Goal: Task Accomplishment & Management: Complete application form

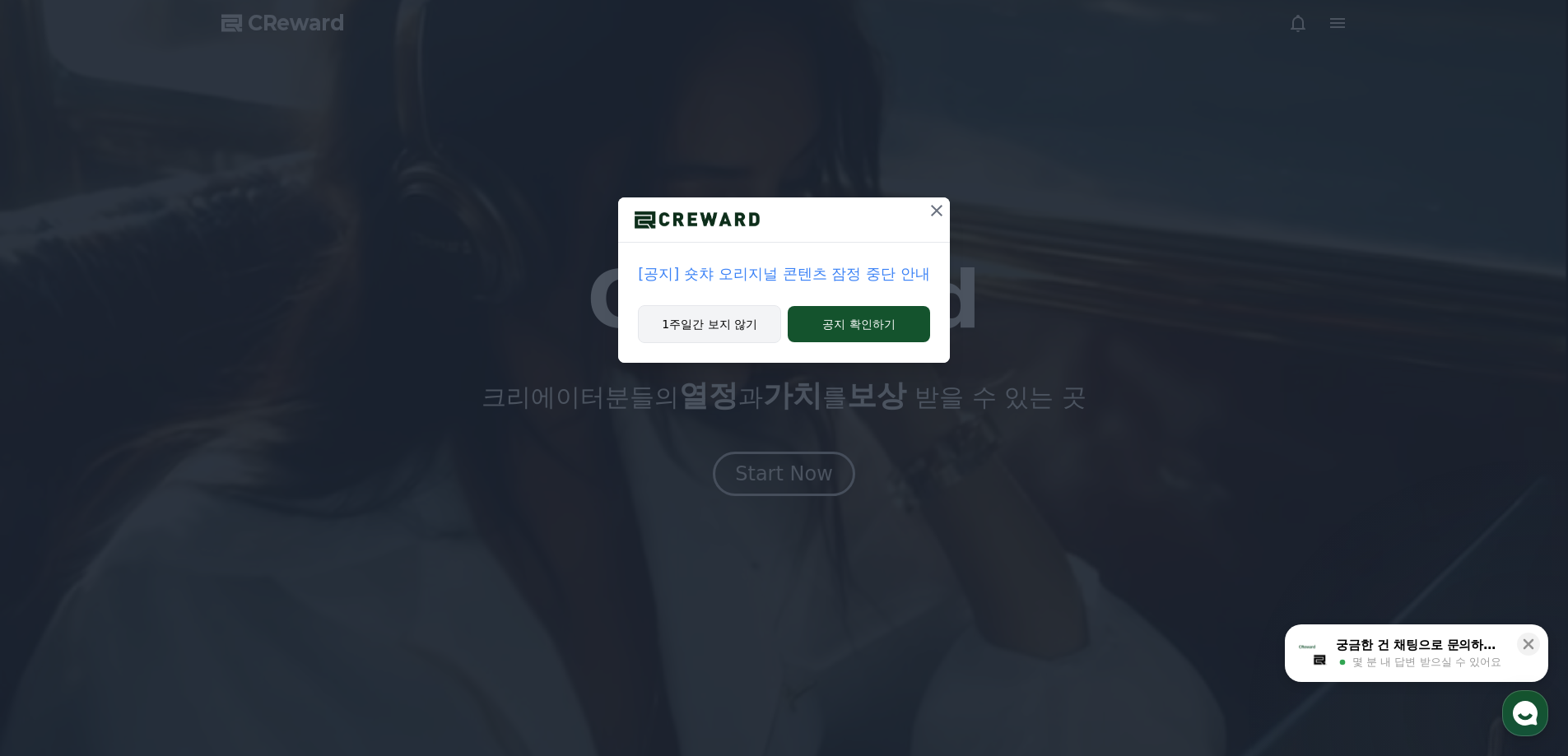
click at [742, 324] on button "1주일간 보지 않기" at bounding box center [709, 325] width 143 height 38
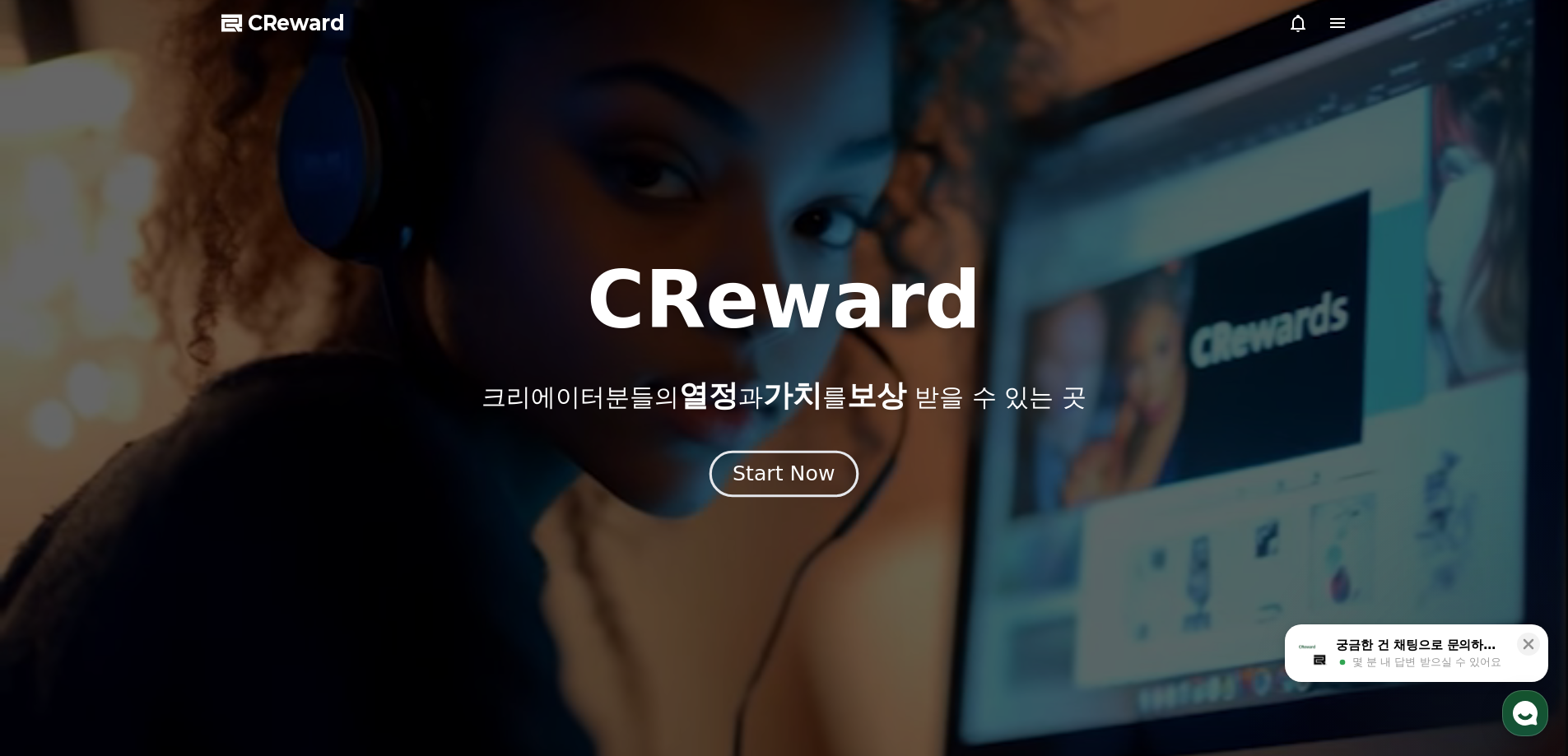
click at [762, 484] on div "Start Now" at bounding box center [784, 474] width 102 height 28
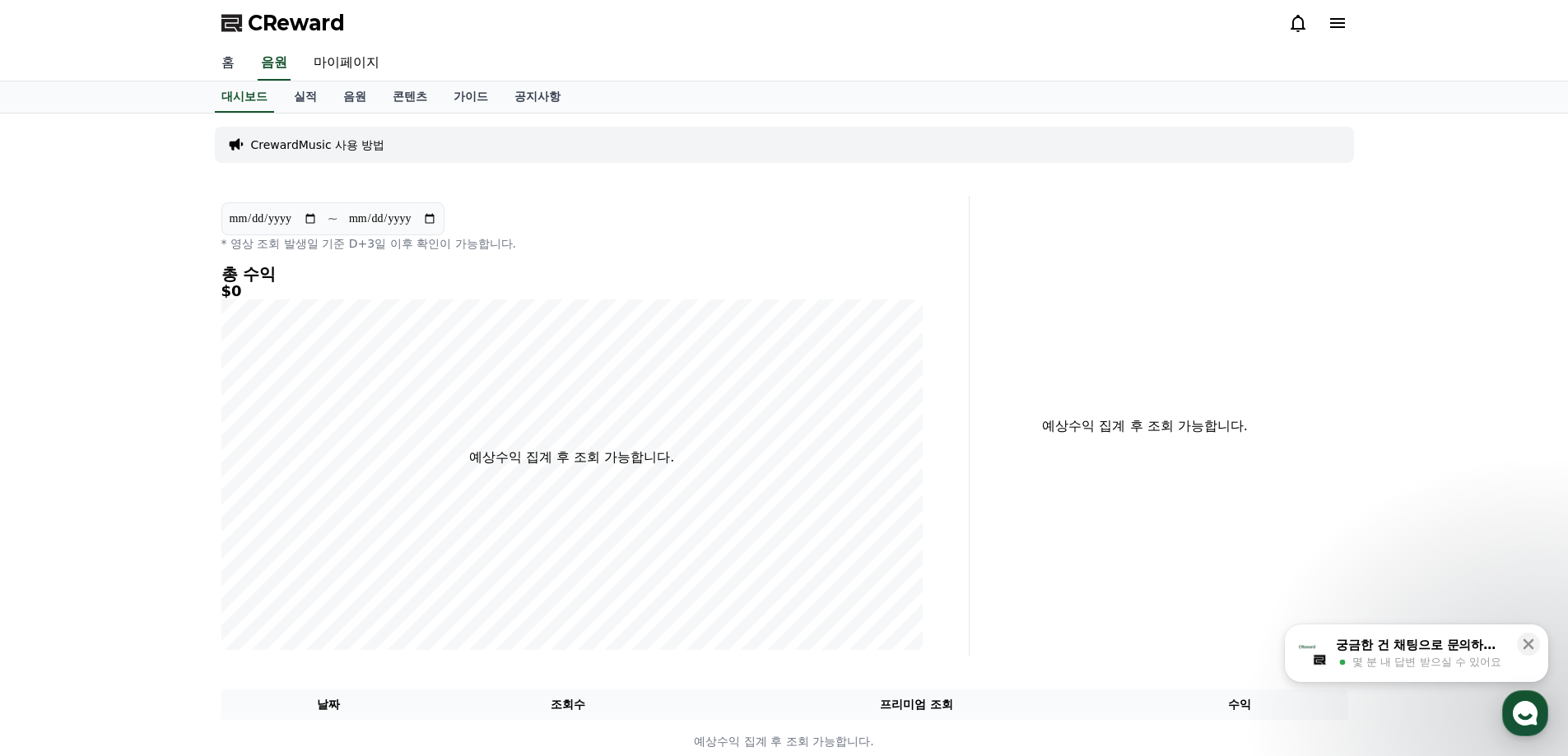
click at [234, 63] on link "홈" at bounding box center [227, 63] width 39 height 35
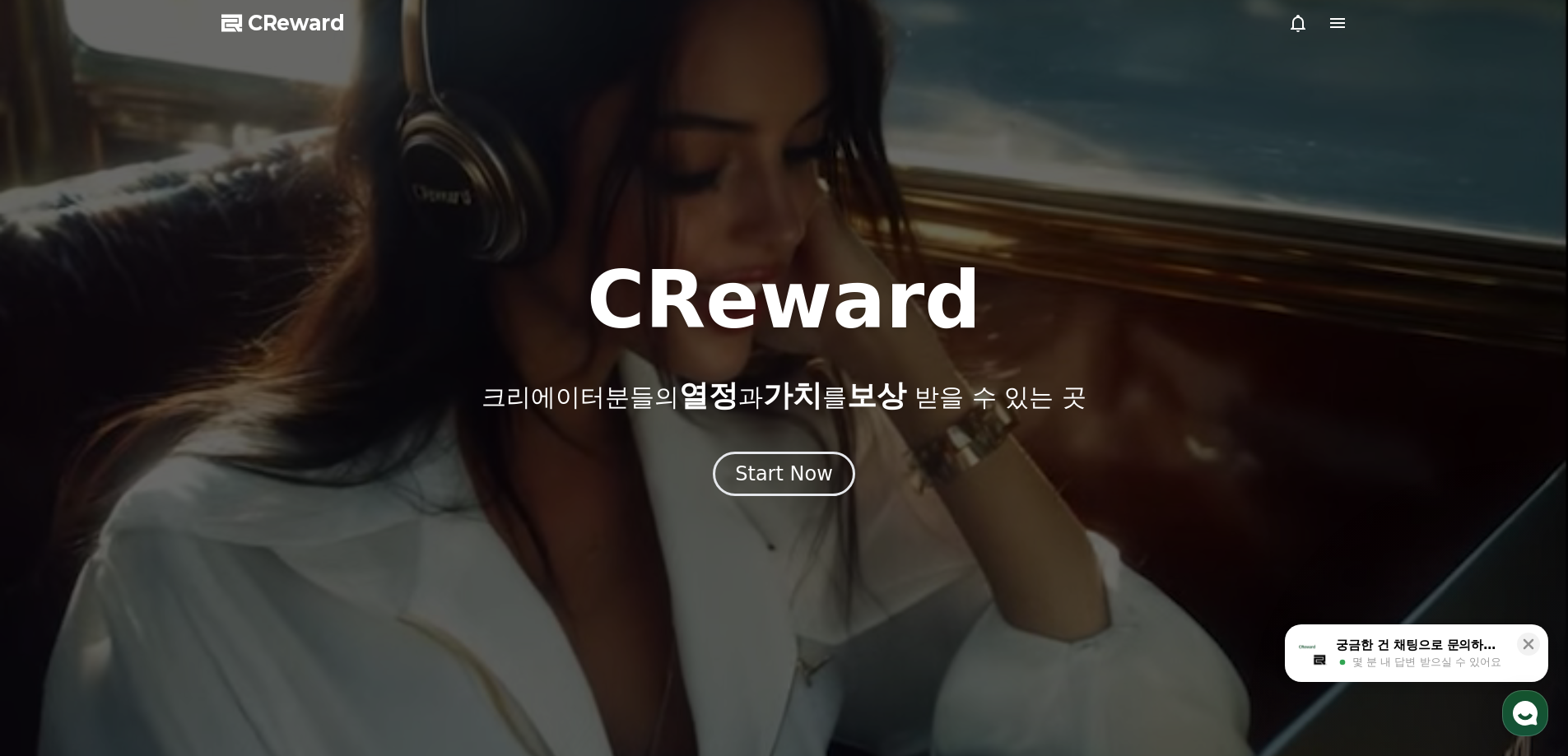
click at [761, 434] on div "CReward 크리에이터분들의 열정 과 가치 를 보상 받을 수 있는 곳 Start Now" at bounding box center [784, 378] width 1568 height 235
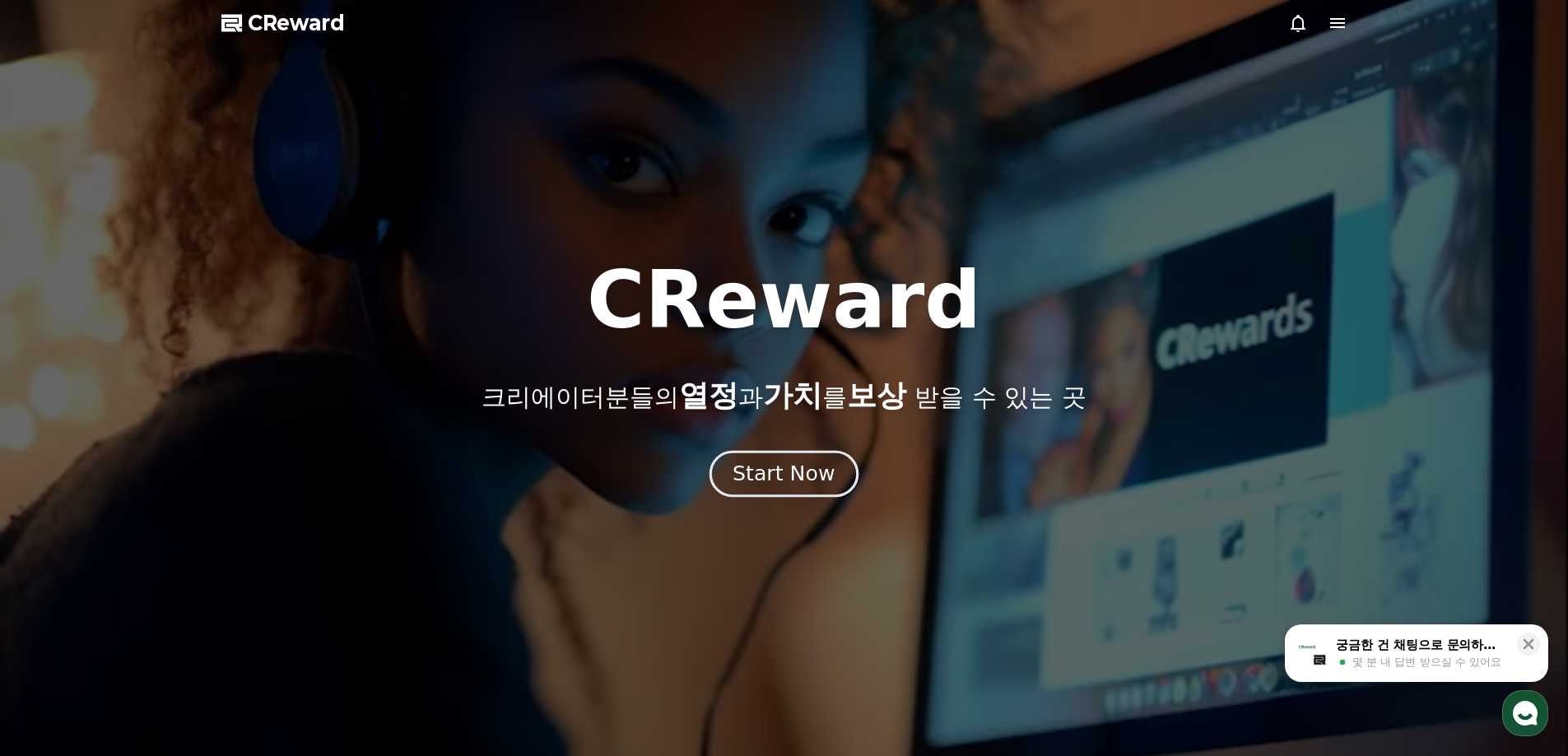
click at [774, 469] on div "Start Now" at bounding box center [784, 474] width 102 height 28
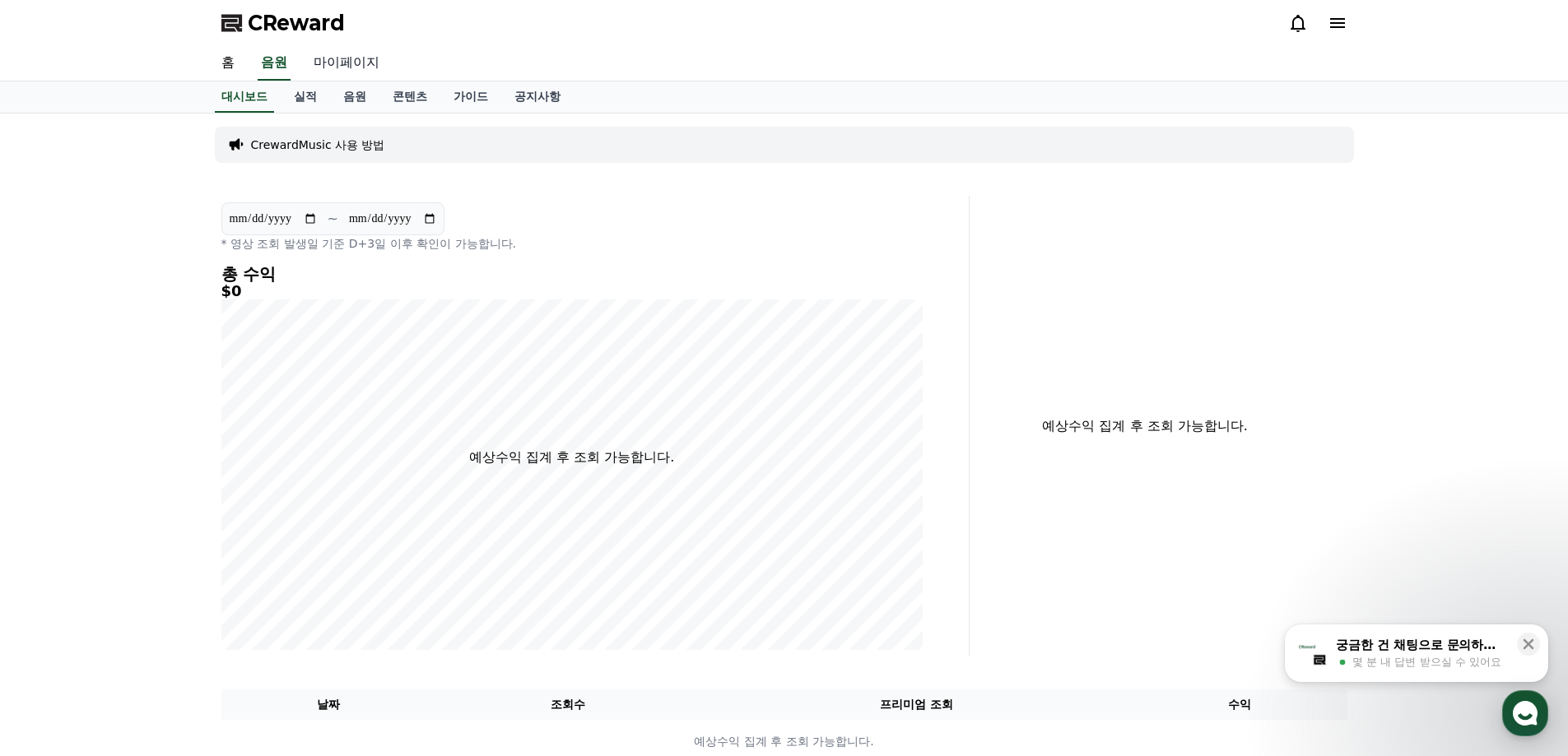
click at [335, 57] on link "마이페이지" at bounding box center [346, 63] width 92 height 35
select select "**********"
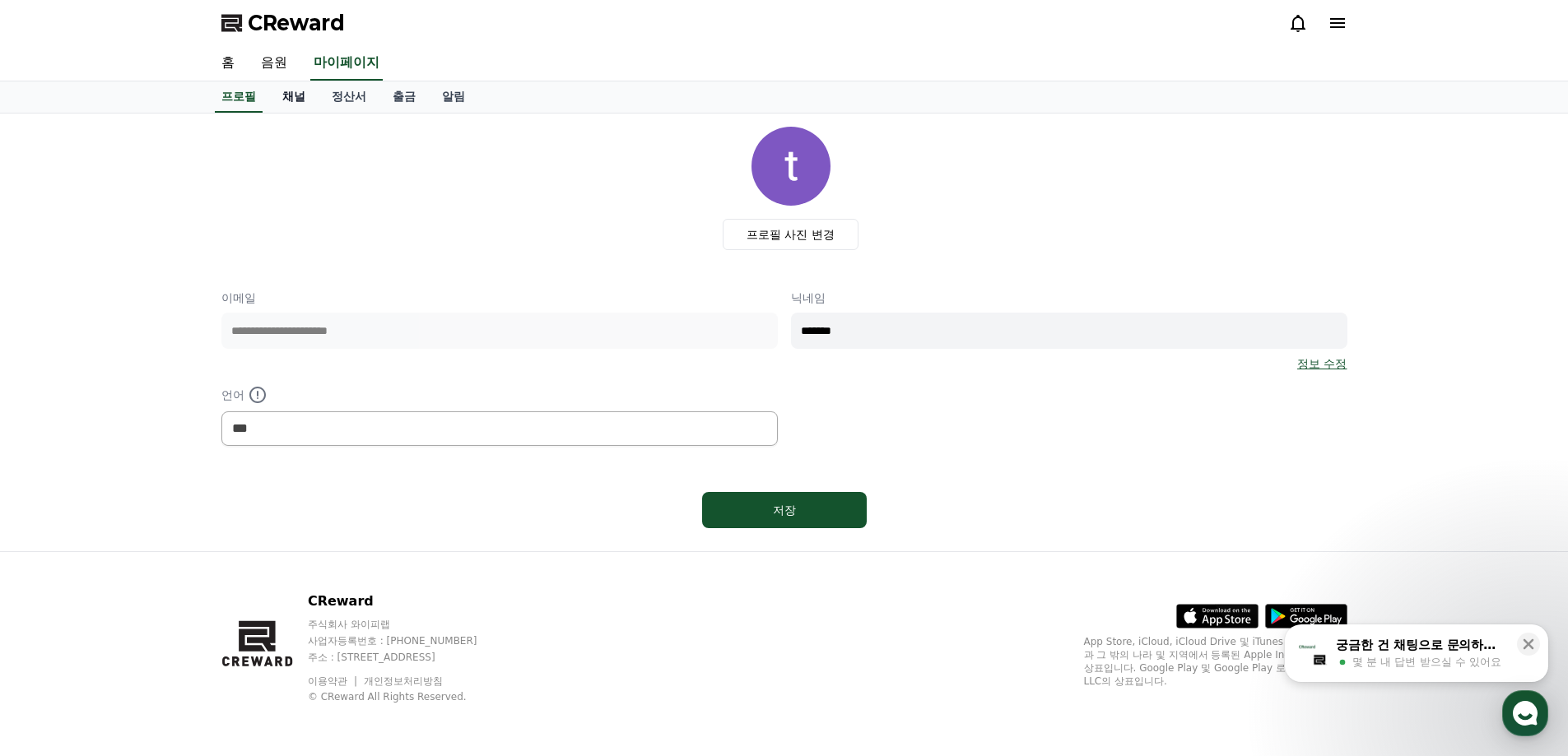
click at [281, 99] on link "채널" at bounding box center [293, 97] width 49 height 31
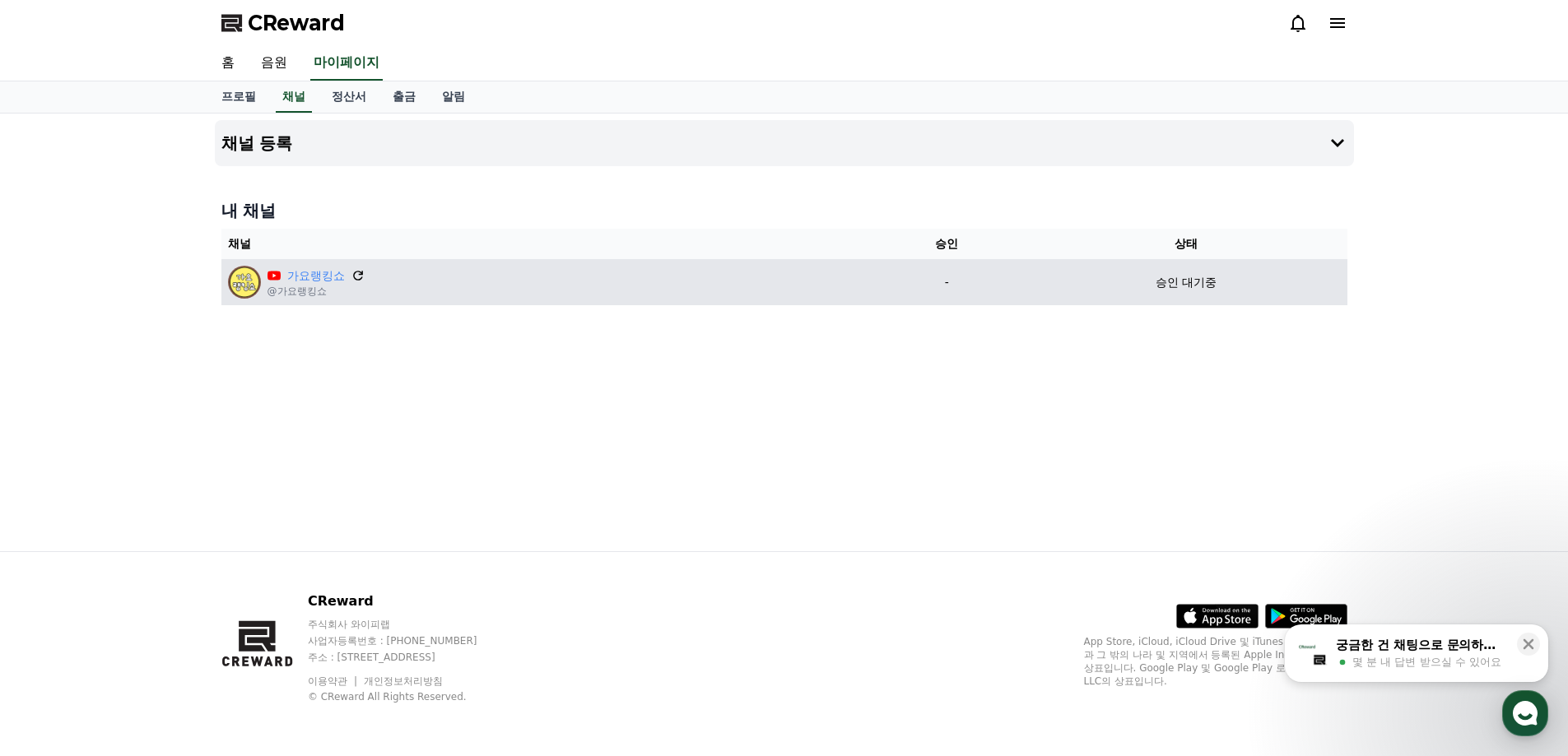
click at [357, 278] on icon at bounding box center [358, 275] width 15 height 15
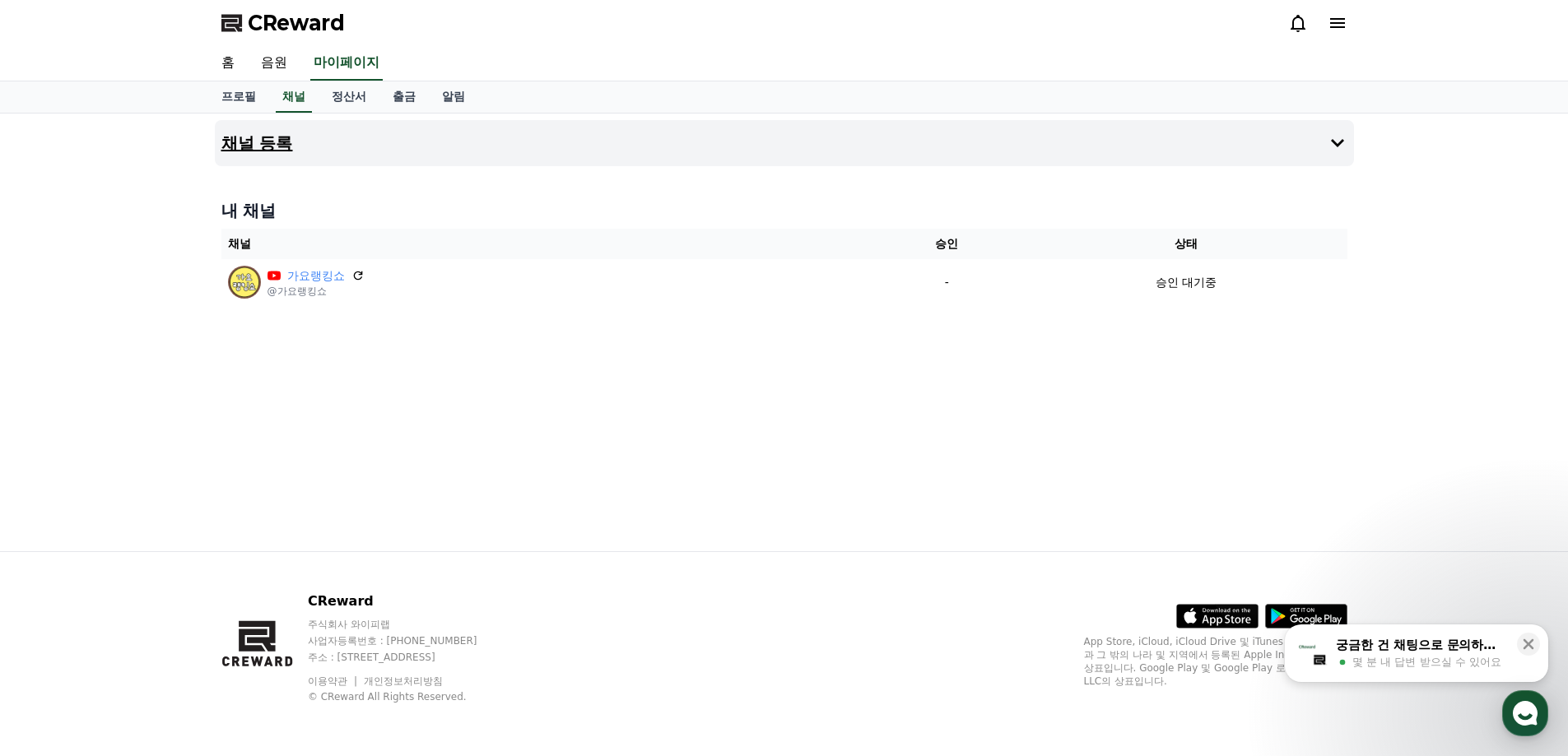
click at [792, 156] on button "채널 등록" at bounding box center [784, 142] width 1139 height 46
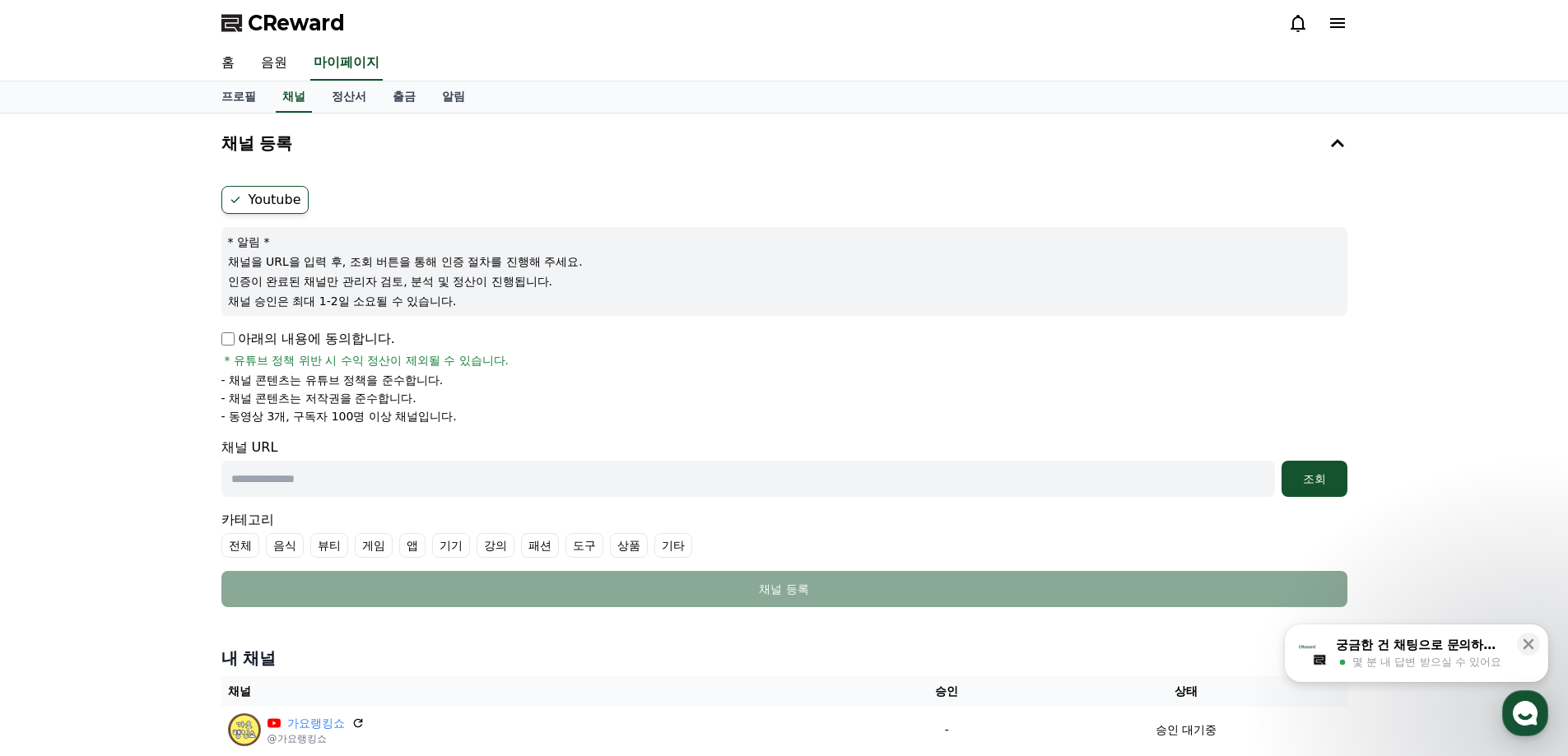
drag, startPoint x: 315, startPoint y: 301, endPoint x: 504, endPoint y: 316, distance: 189.6
click at [504, 316] on form "Youtube * 알림 * 채널을 URL을 입력 후, 조회 버튼을 통해 인증 절차를 진행해 주세요. 인증이 완료된 채널만 관리자 검토, 분석 …" at bounding box center [784, 396] width 1126 height 421
click at [498, 441] on div "채널 URL 조회" at bounding box center [784, 467] width 1126 height 59
drag, startPoint x: 213, startPoint y: 424, endPoint x: 438, endPoint y: 424, distance: 225.0
click at [438, 424] on div "채널 등록 Youtube * 알림 * 채널을 URL을 입력 후, 조회 버튼을 통해 인증 절차를 진행해 주세요. 인증이 완료된 채널만 관리자 검…" at bounding box center [784, 440] width 1152 height 653
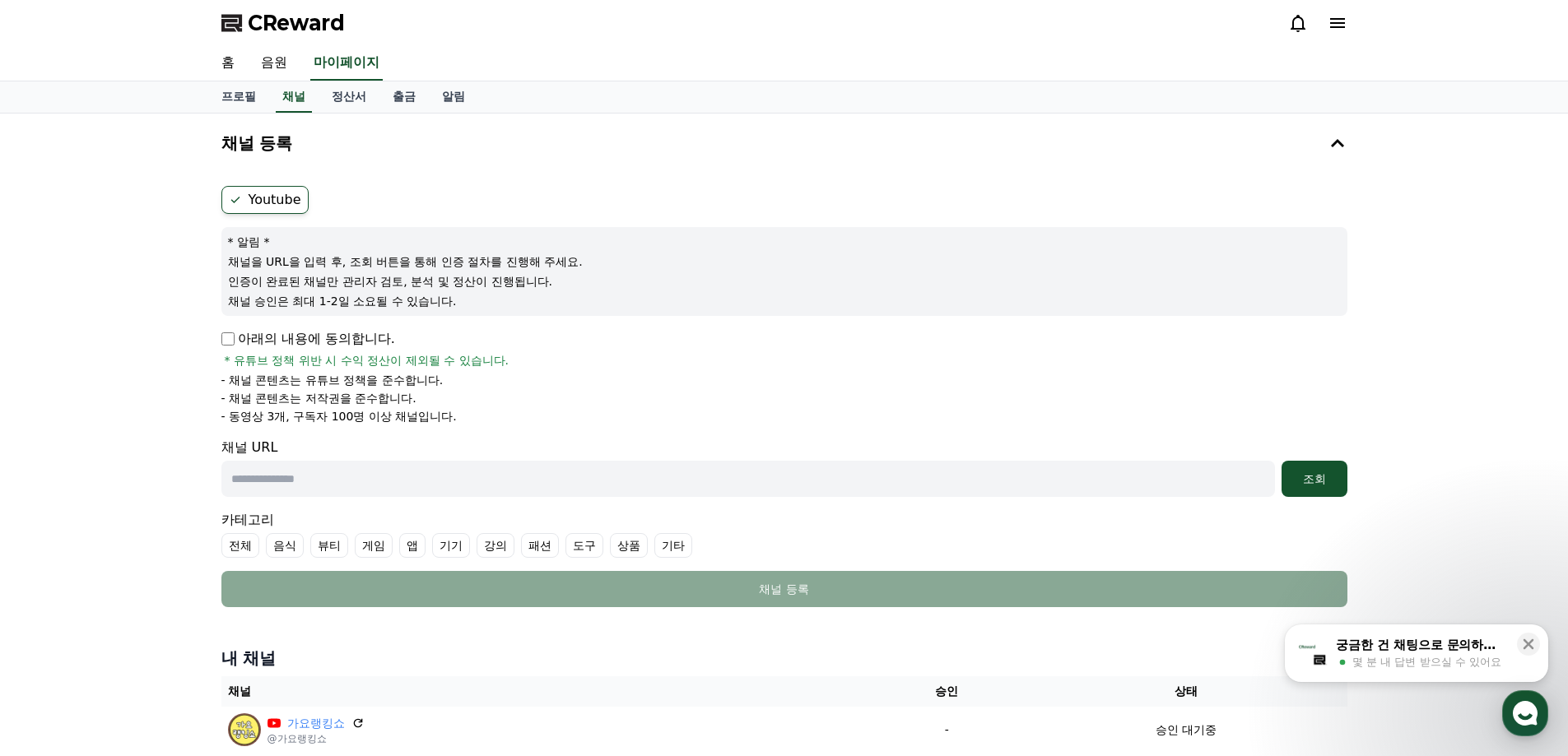
drag, startPoint x: 259, startPoint y: 362, endPoint x: 500, endPoint y: 374, distance: 241.3
click at [500, 374] on div "아래의 내용에 동의합니다. * 유튜브 정책 위반 시 수익 정산이 제외될 수 있습니다. - 채널 콘텐츠는 유튜브 정책을 준수합니다. - 채널 콘…" at bounding box center [784, 377] width 1126 height 95
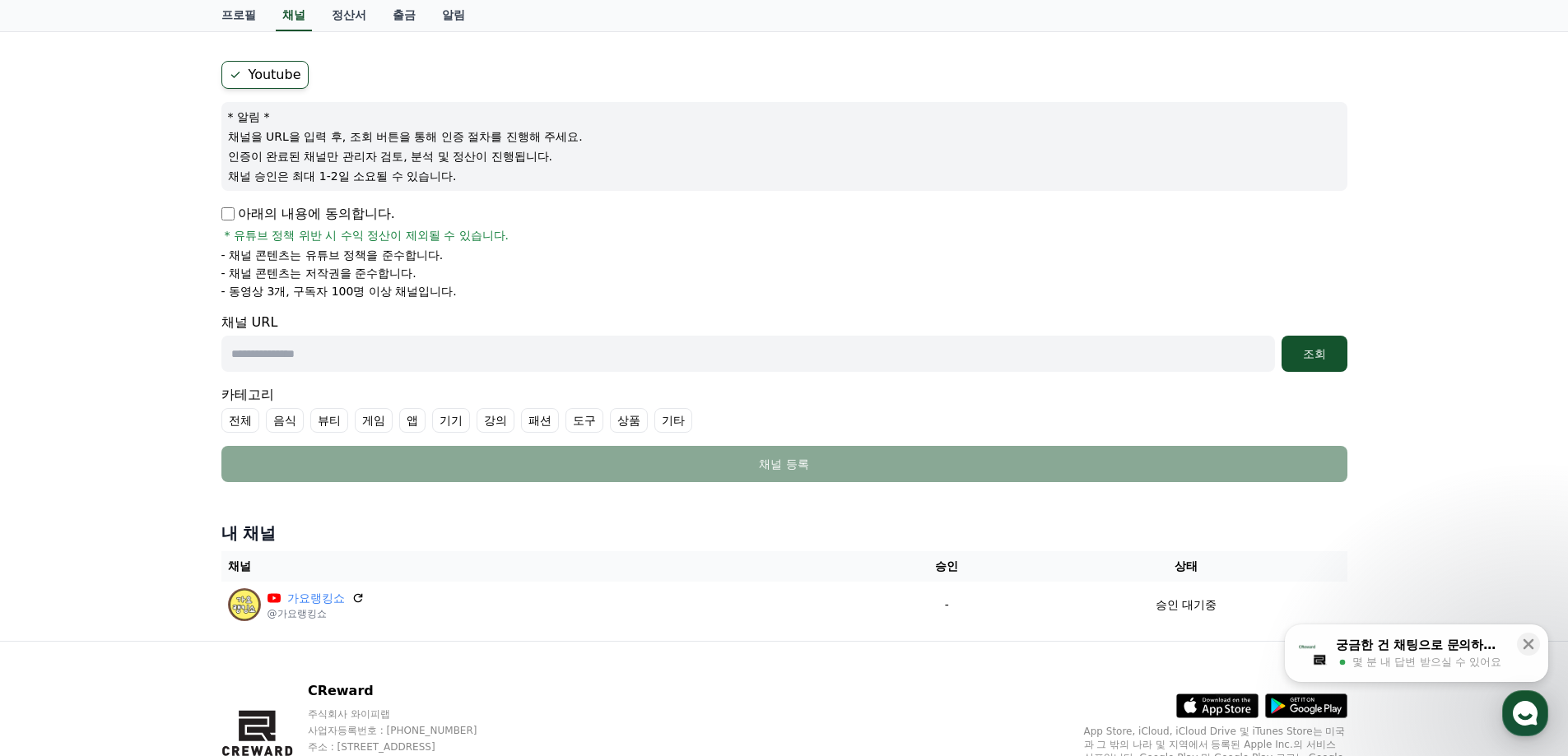
scroll to position [165, 0]
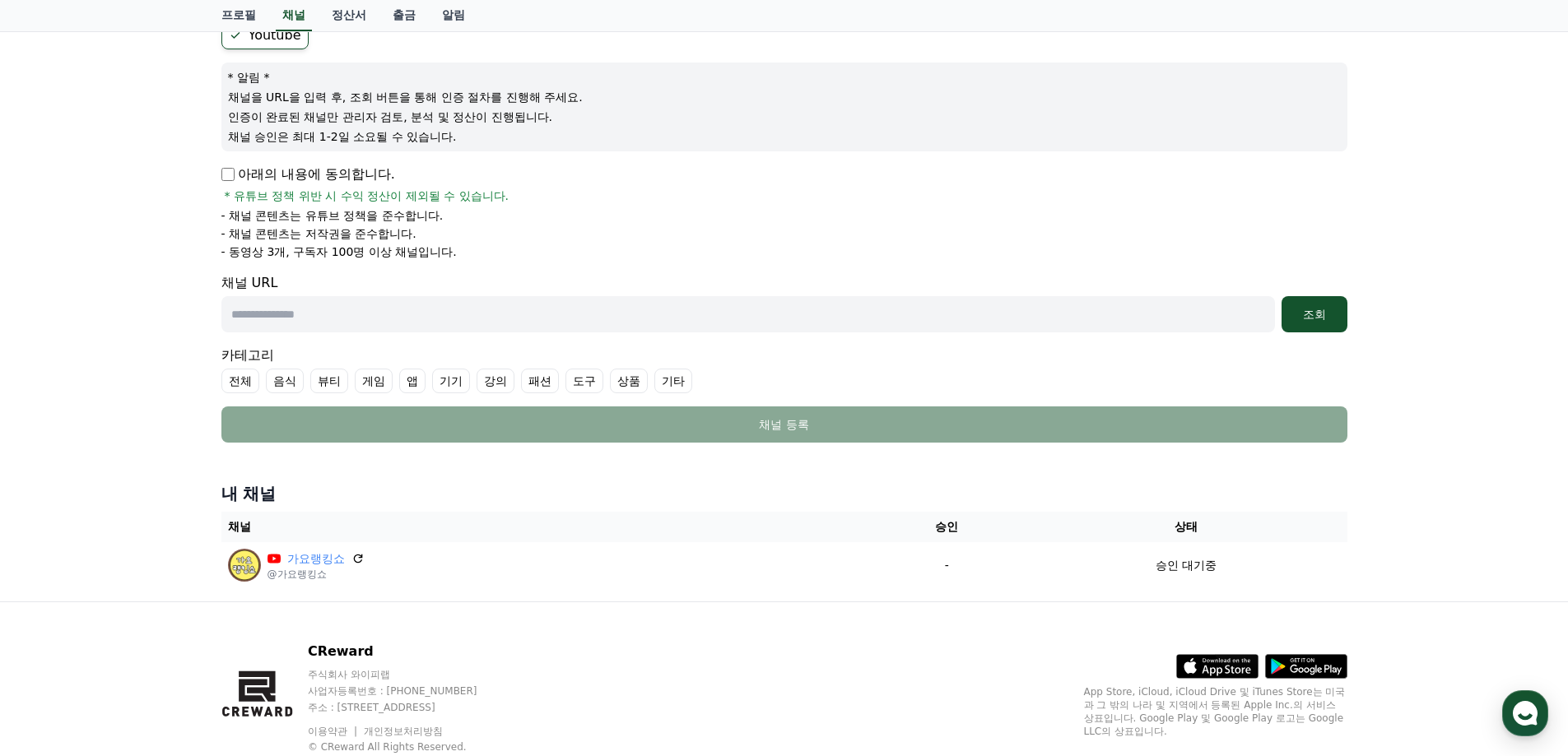
click at [82, 417] on div "채널 등록 Youtube * 알림 * 채널을 URL을 입력 후, 조회 버튼을 통해 인증 절차를 진행해 주세요. 인증이 완료된 채널만 관리자 검…" at bounding box center [784, 275] width 1568 height 653
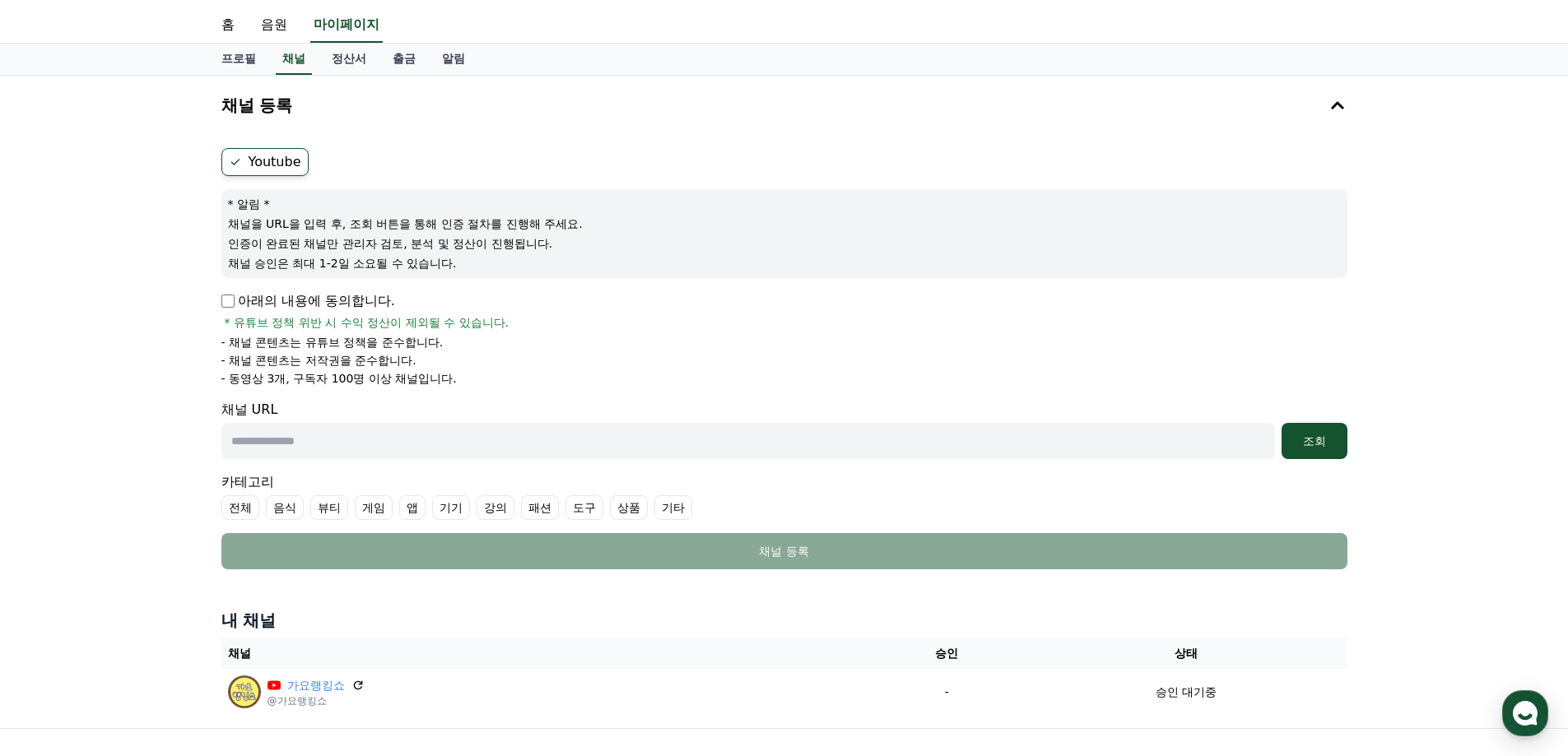
scroll to position [0, 0]
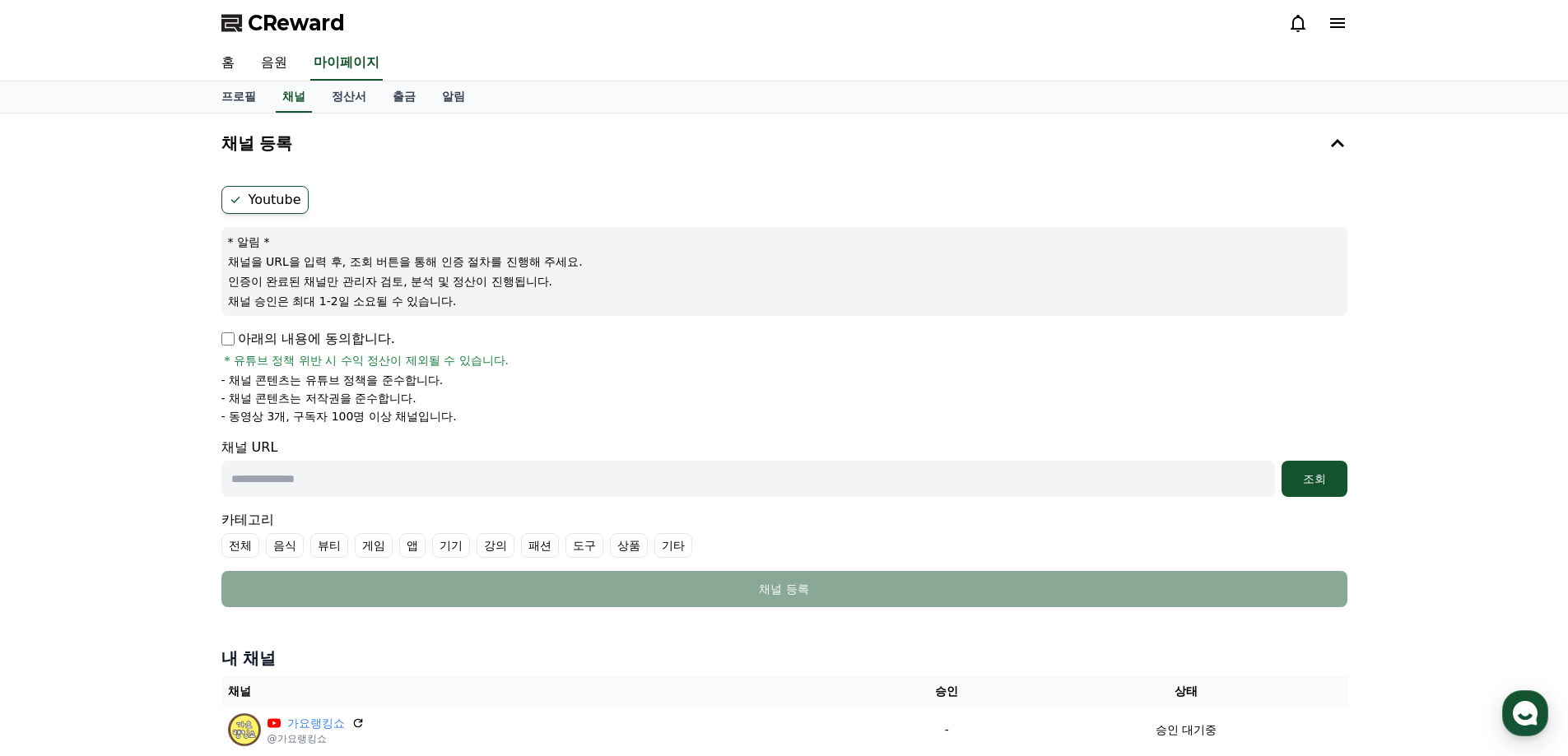
drag, startPoint x: 181, startPoint y: 369, endPoint x: 470, endPoint y: 415, distance: 292.6
click at [470, 415] on div "채널 등록 Youtube * 알림 * 채널을 URL을 입력 후, 조회 버튼을 통해 인증 절차를 진행해 주세요. 인증이 완료된 채널만 관리자 검…" at bounding box center [784, 440] width 1568 height 653
click at [671, 416] on li "- 동영상 3개, 구독자 100명 이상 채널입니다." at bounding box center [784, 416] width 1126 height 16
drag, startPoint x: 215, startPoint y: 260, endPoint x: 683, endPoint y: 335, distance: 474.0
click at [683, 335] on div "Youtube * 알림 * 채널을 URL을 입력 후, 조회 버튼을 통해 인증 절차를 진행해 주세요. 인증이 완료된 채널만 관리자 검토, 분석 …" at bounding box center [784, 397] width 1139 height 434
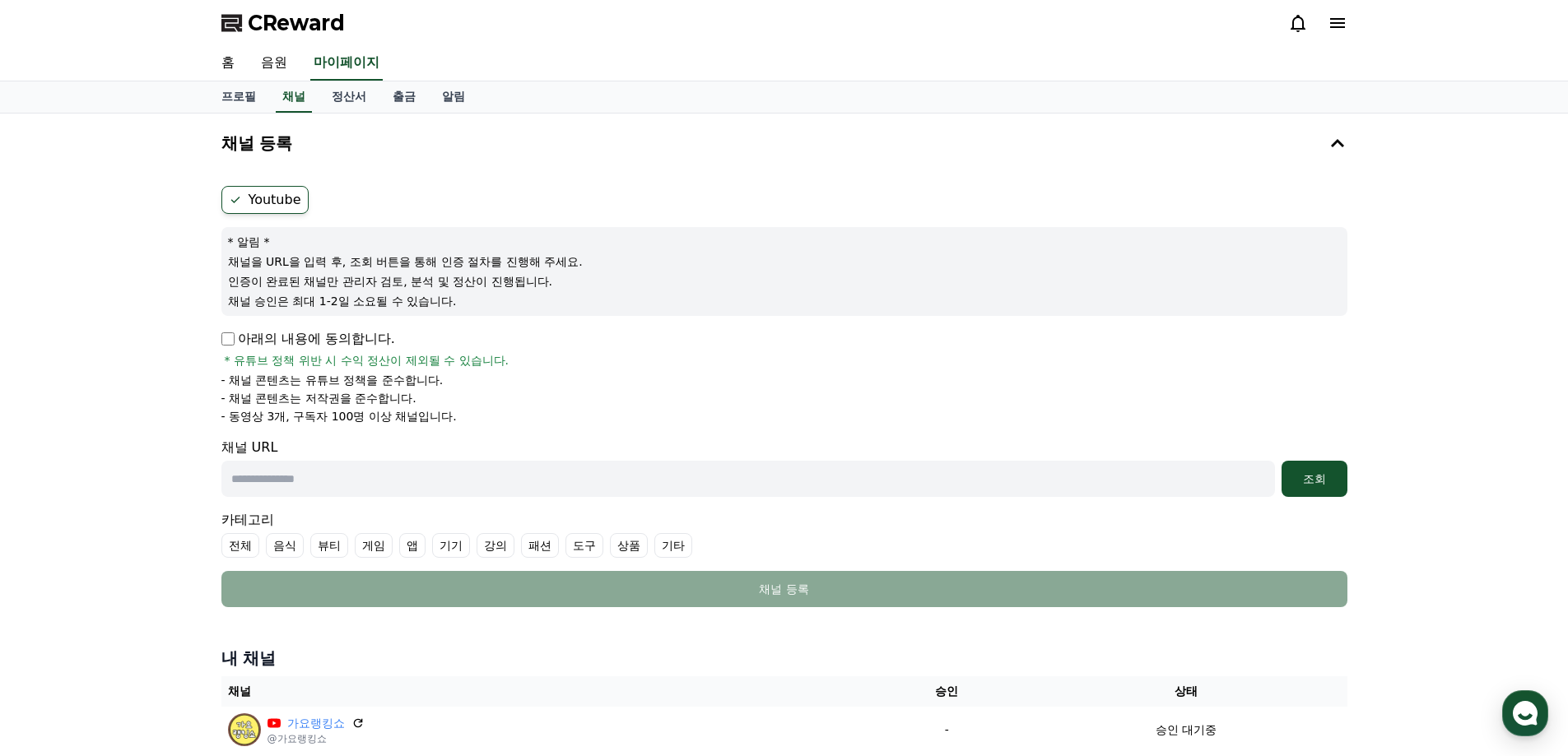
click at [656, 393] on li "- 채널 콘텐츠는 저작권을 준수합니다." at bounding box center [784, 398] width 1126 height 16
click at [357, 101] on link "정산서" at bounding box center [349, 97] width 61 height 31
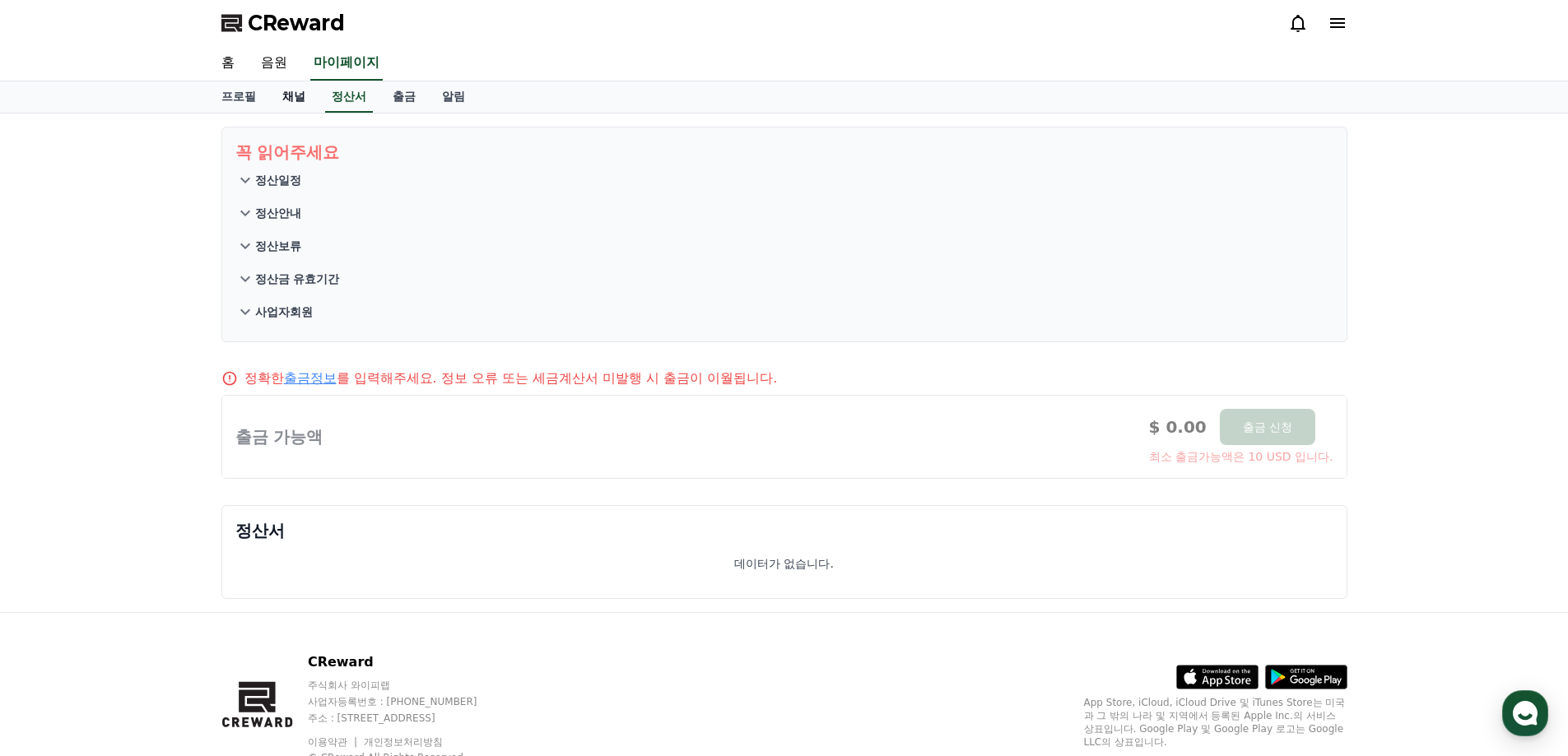
click at [299, 105] on link "채널" at bounding box center [293, 97] width 49 height 31
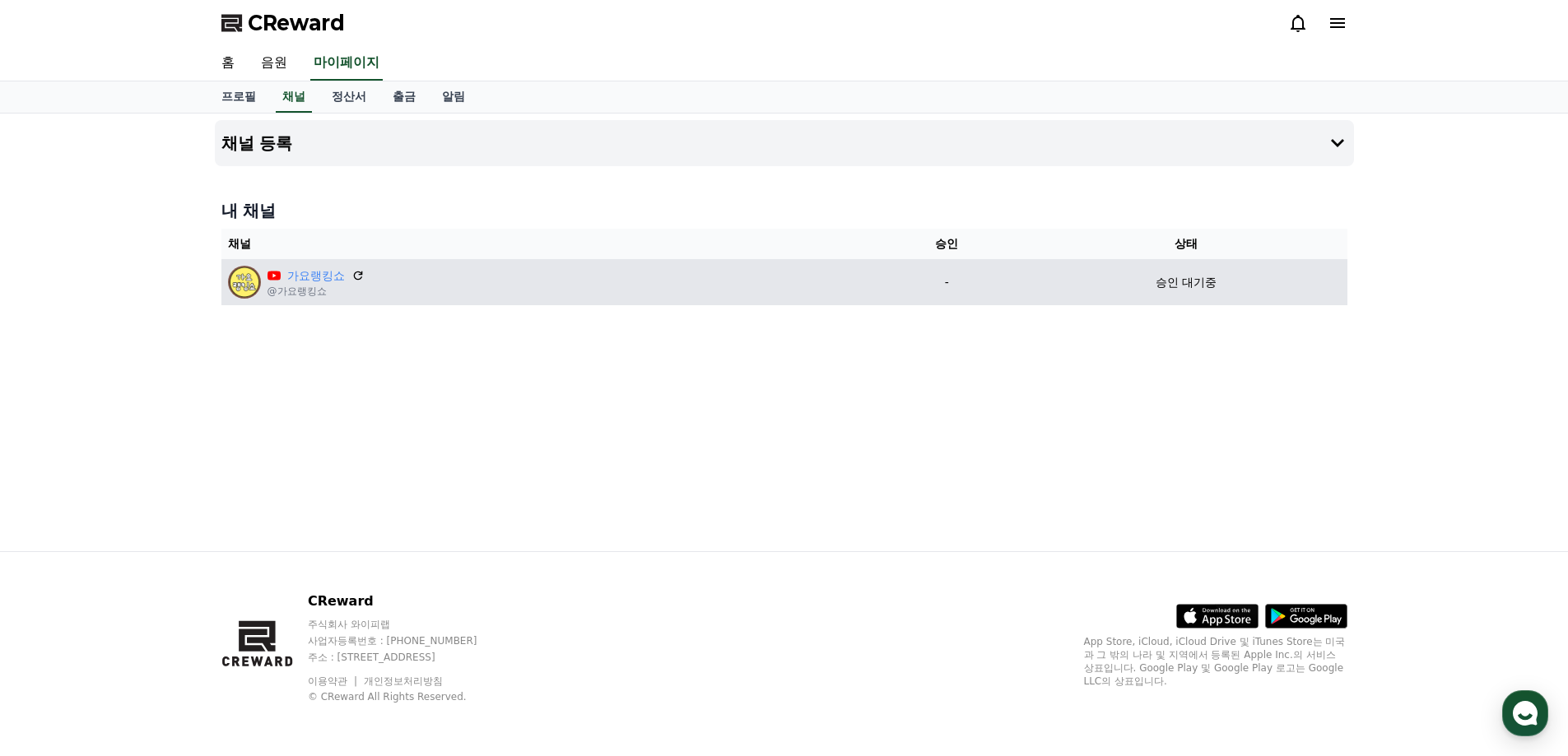
drag, startPoint x: 320, startPoint y: 299, endPoint x: 260, endPoint y: 292, distance: 60.4
click at [260, 292] on div "가요랭킹쇼 @가요랭킹쇼" at bounding box center [545, 282] width 635 height 33
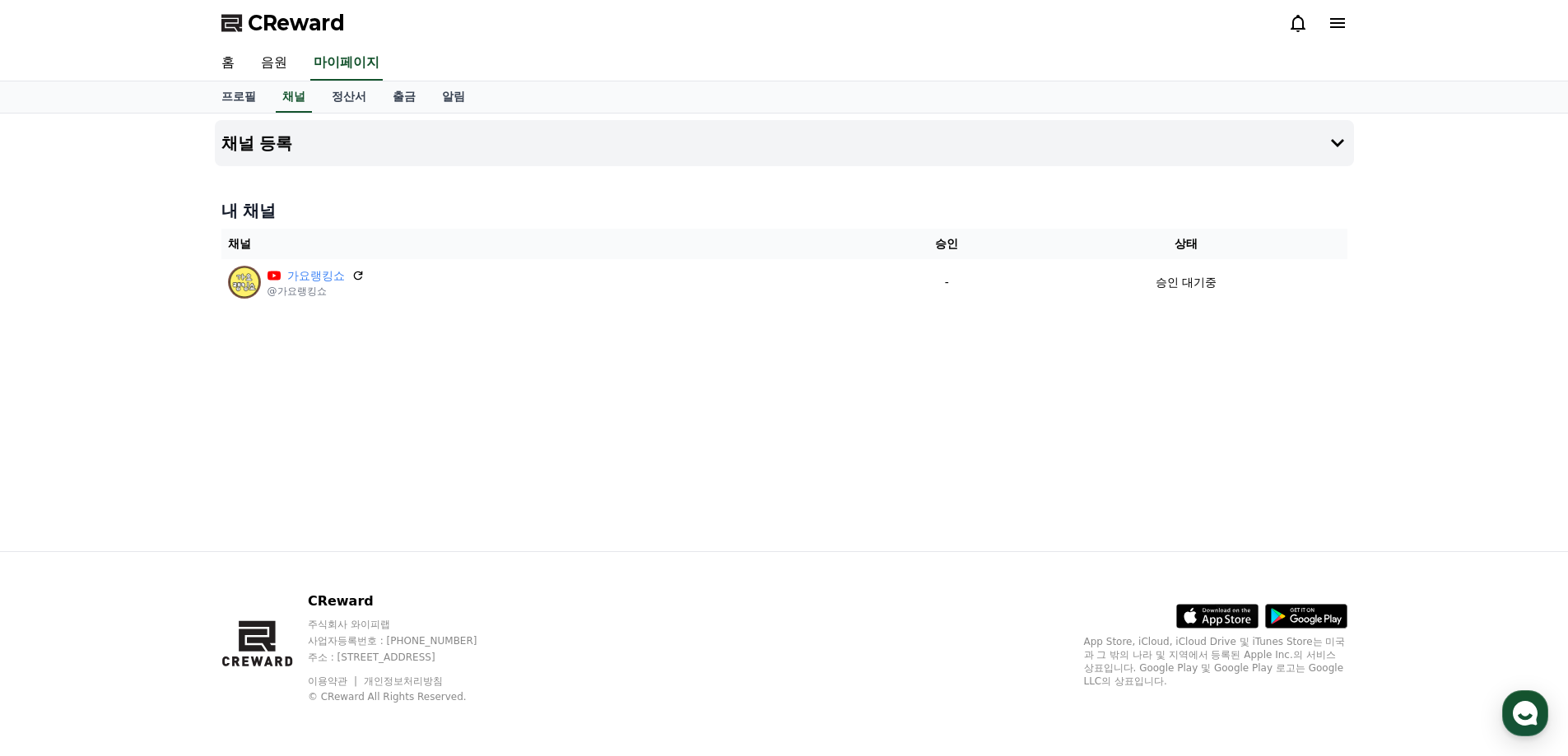
click at [215, 282] on div "내 채널 채널 승인 상태 가요랭킹쇼 @가요랭킹쇼 - 승인 대기중" at bounding box center [784, 252] width 1139 height 119
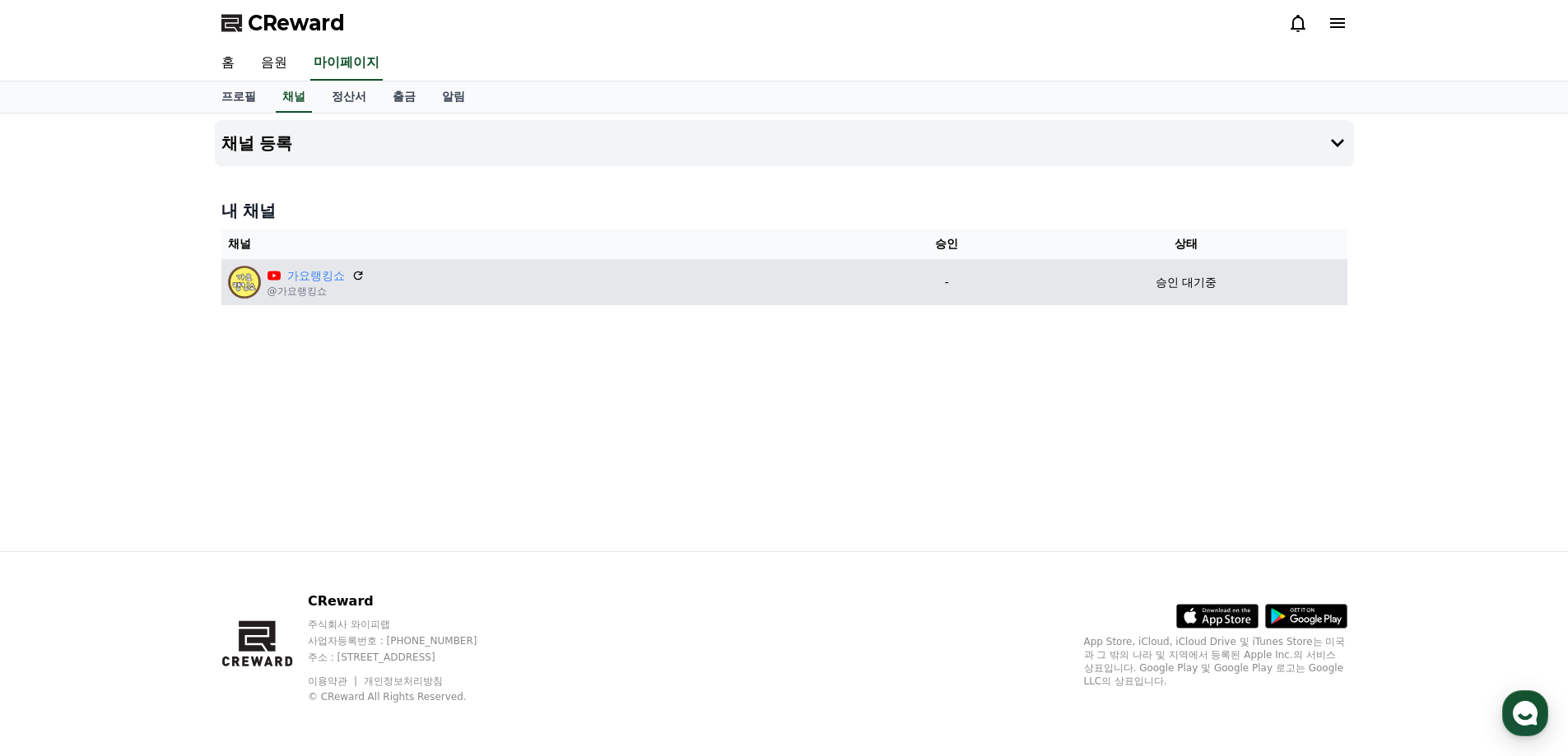
click at [243, 281] on img at bounding box center [245, 282] width 33 height 33
click at [299, 273] on link "가요랭킹쇼" at bounding box center [316, 276] width 57 height 17
click at [1221, 277] on div "승인 대기중" at bounding box center [1185, 283] width 308 height 17
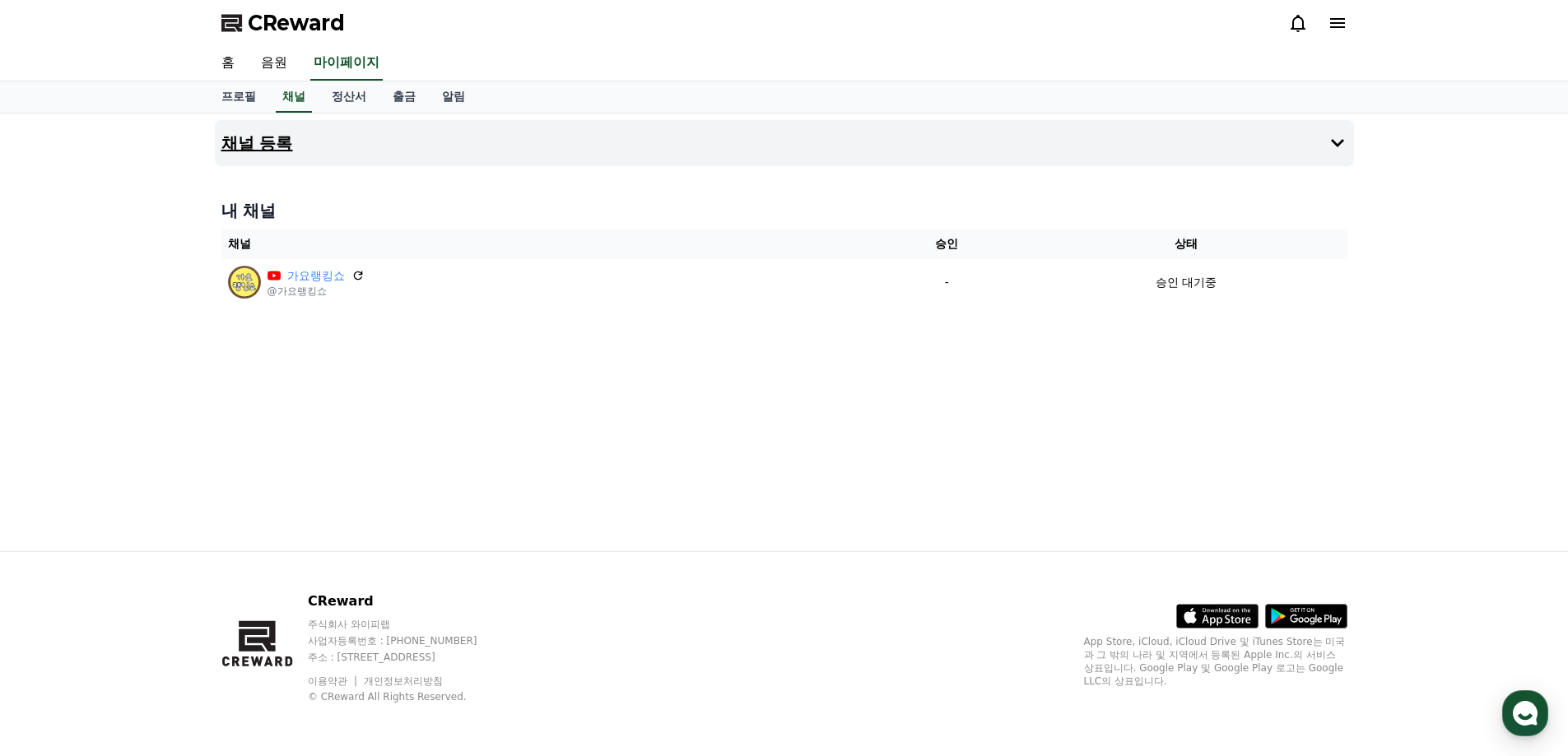
click at [502, 133] on button "채널 등록" at bounding box center [784, 142] width 1139 height 46
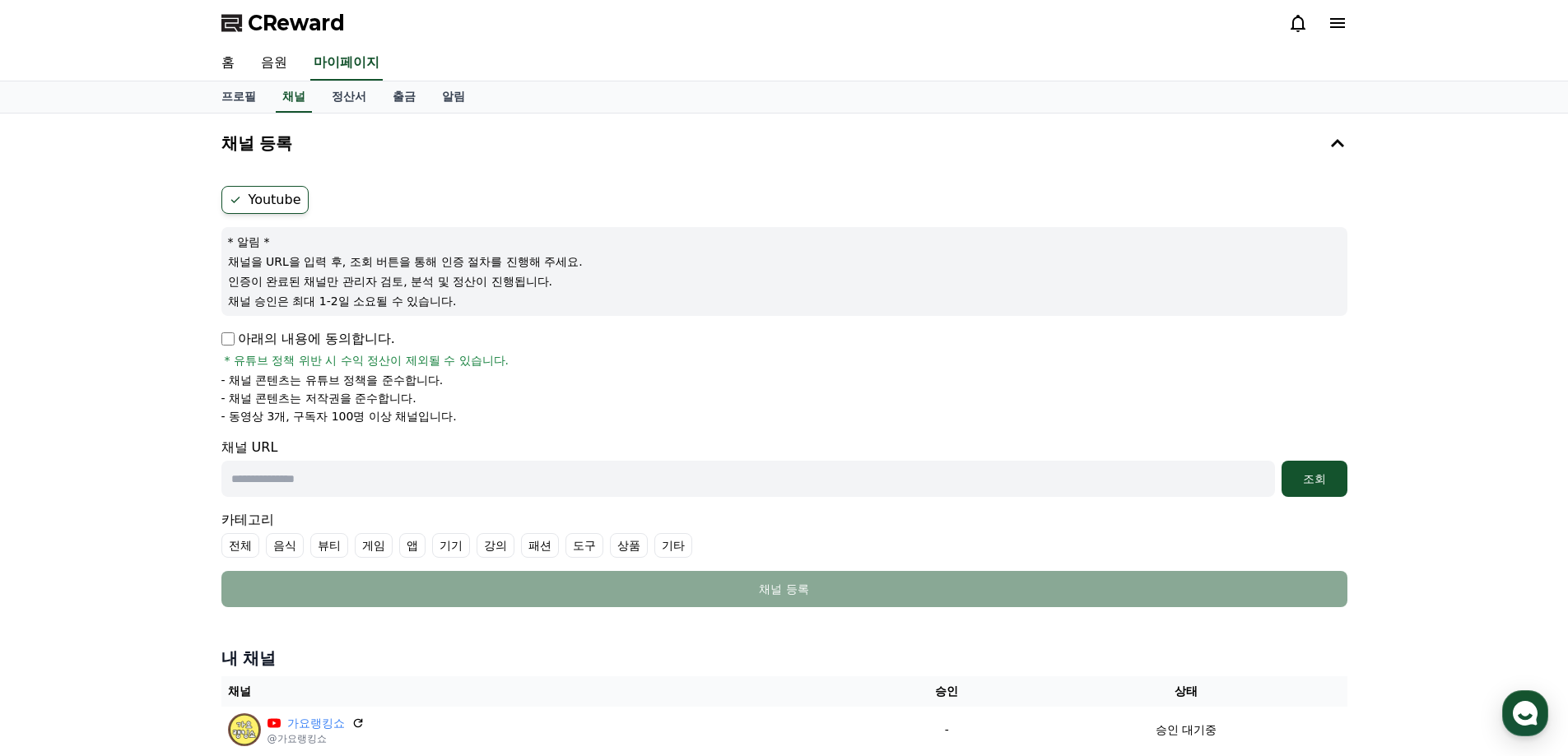
drag, startPoint x: 273, startPoint y: 414, endPoint x: 612, endPoint y: 411, distance: 339.0
click at [612, 411] on li "- 동영상 3개, 구독자 100명 이상 채널입니다." at bounding box center [784, 416] width 1126 height 16
click at [621, 381] on li "- 채널 콘텐츠는 유튜브 정책을 준수합니다." at bounding box center [784, 379] width 1126 height 16
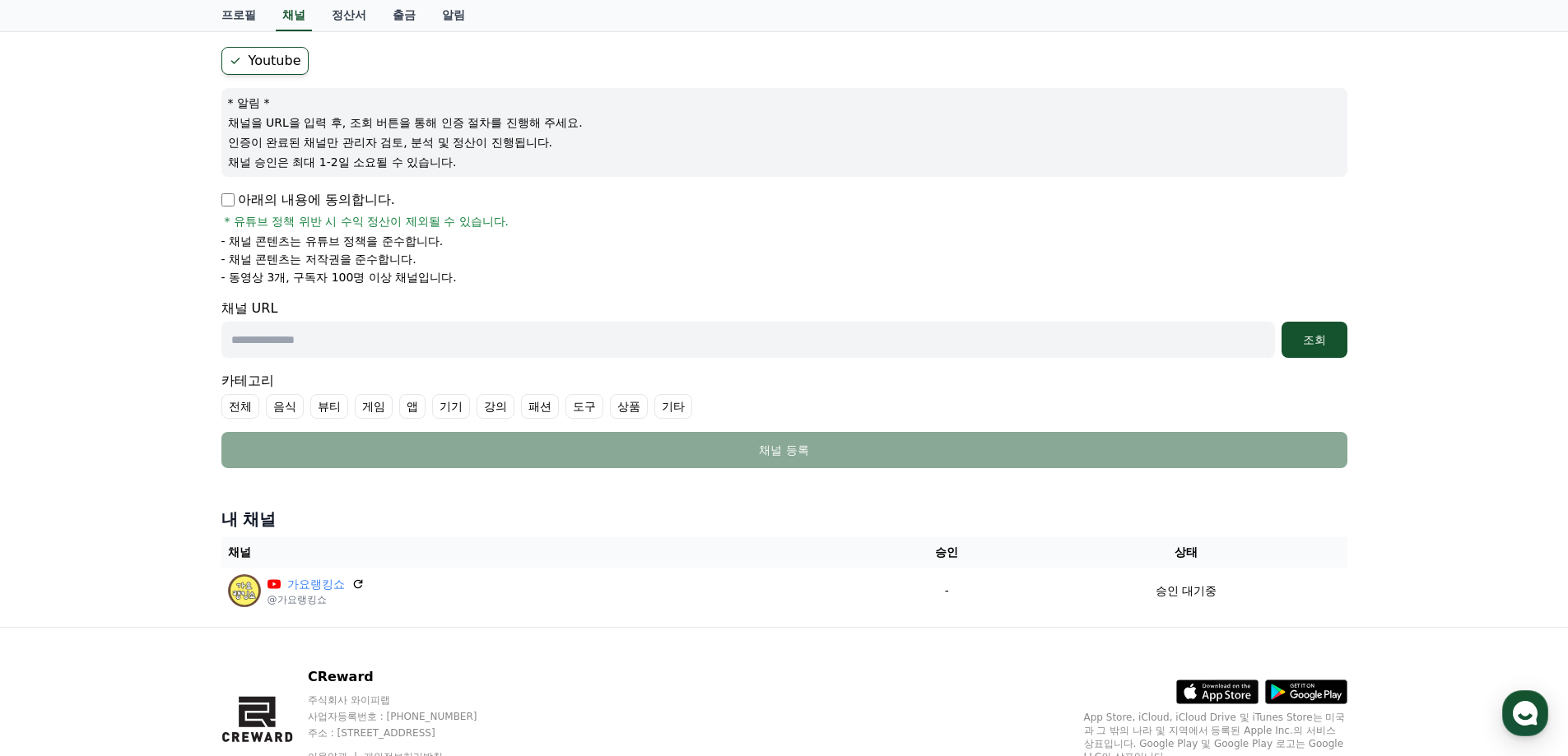
scroll to position [165, 0]
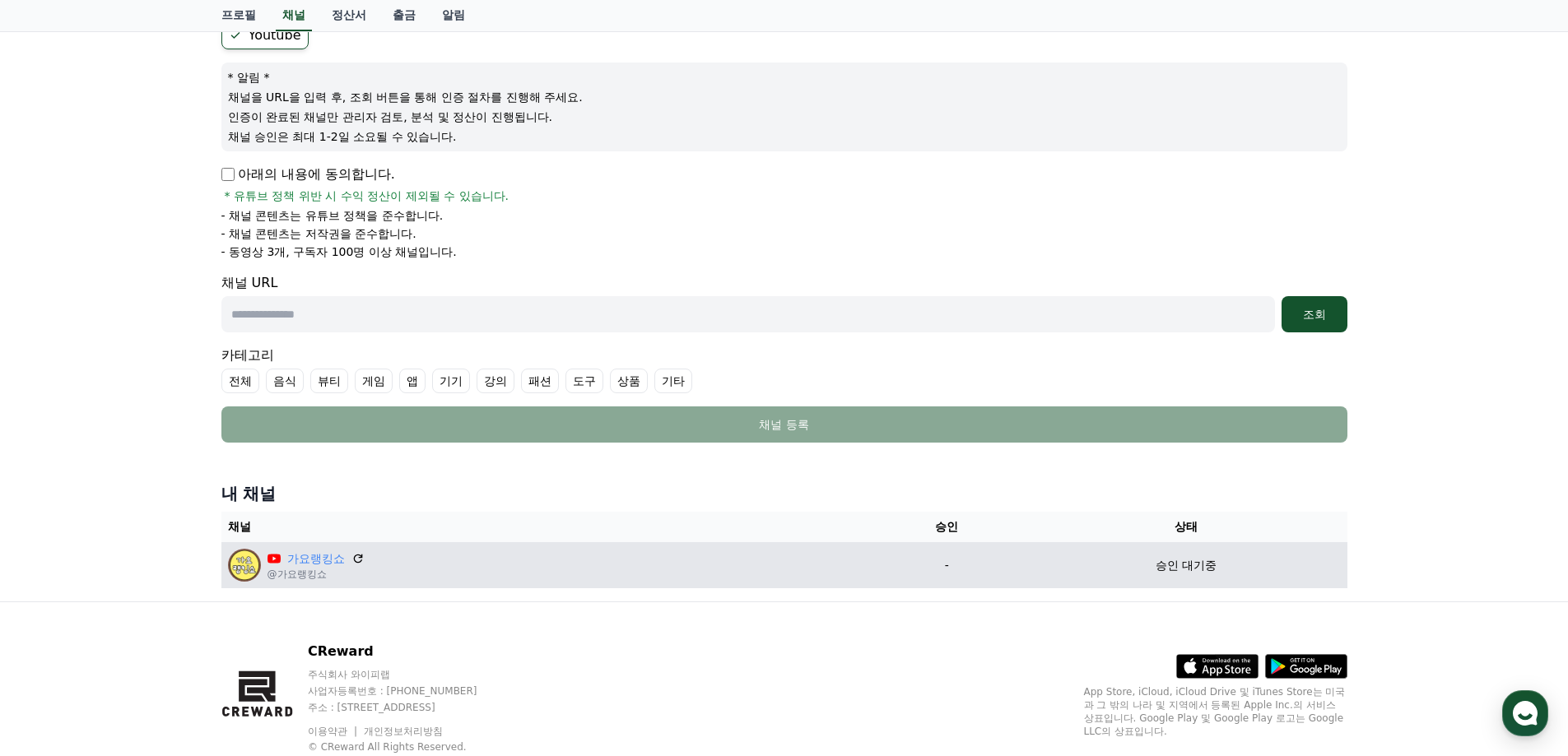
click at [900, 586] on td "-" at bounding box center [946, 565] width 156 height 46
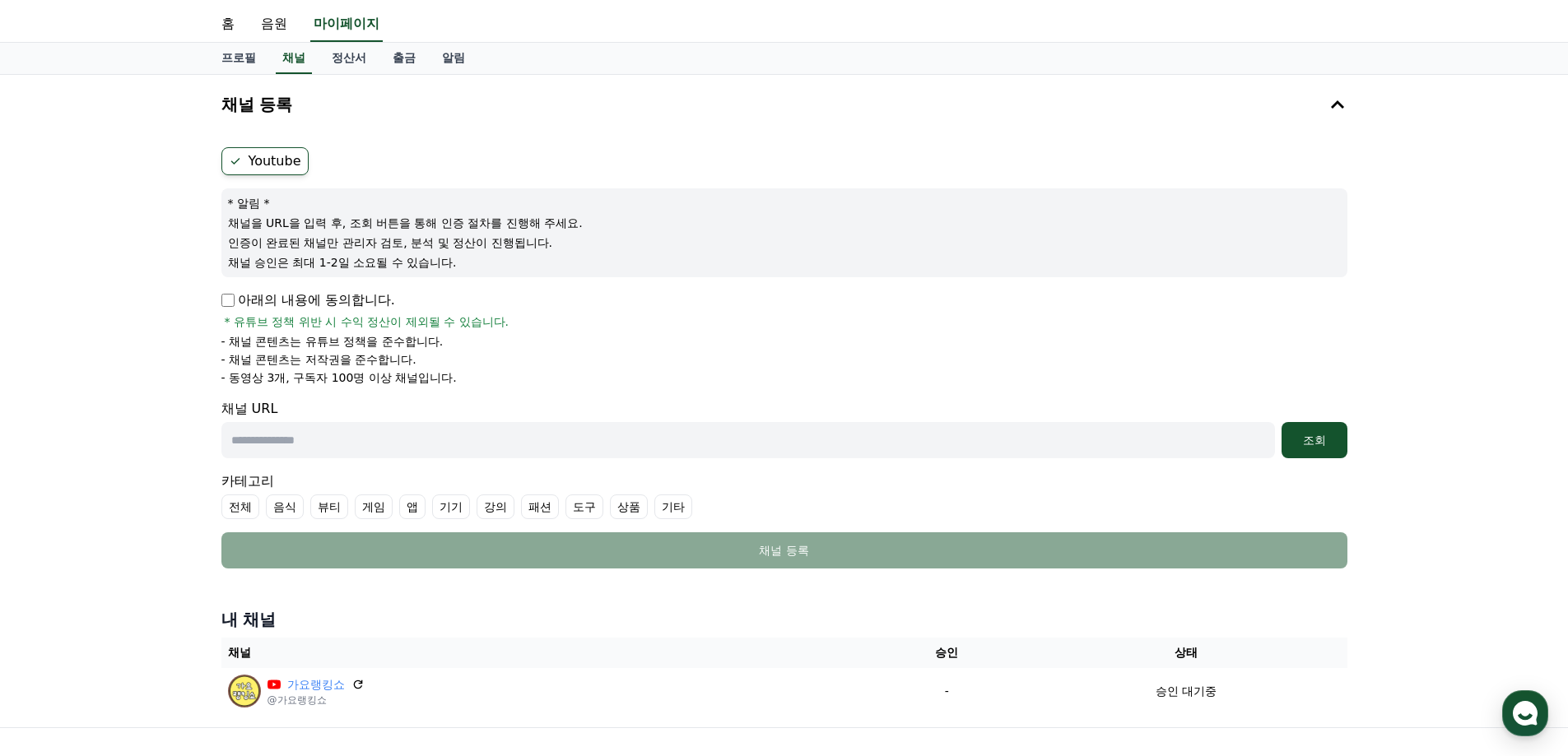
scroll to position [0, 0]
